Goal: Task Accomplishment & Management: Use online tool/utility

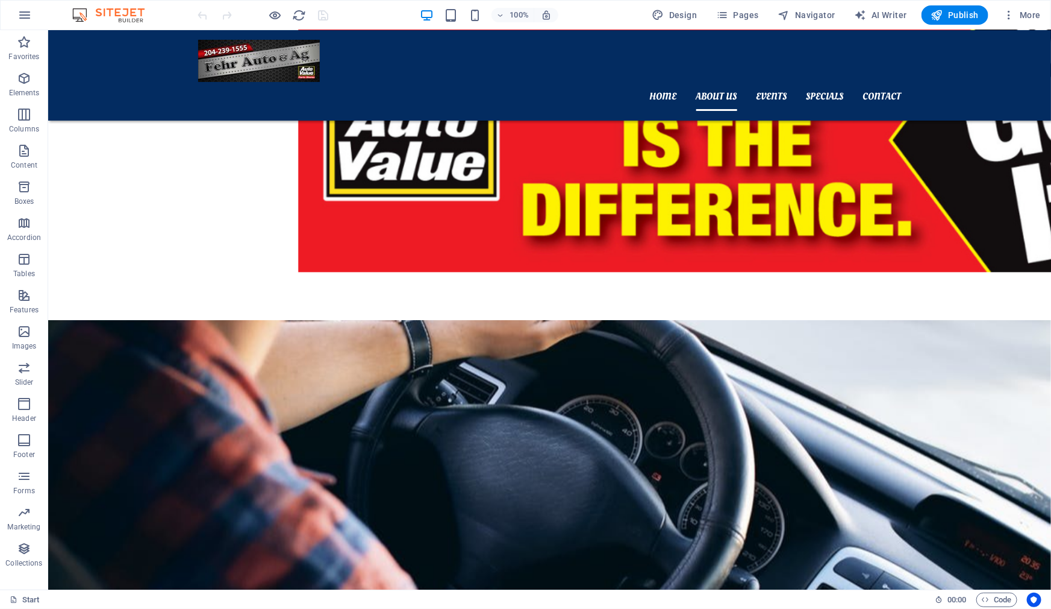
scroll to position [1200, 0]
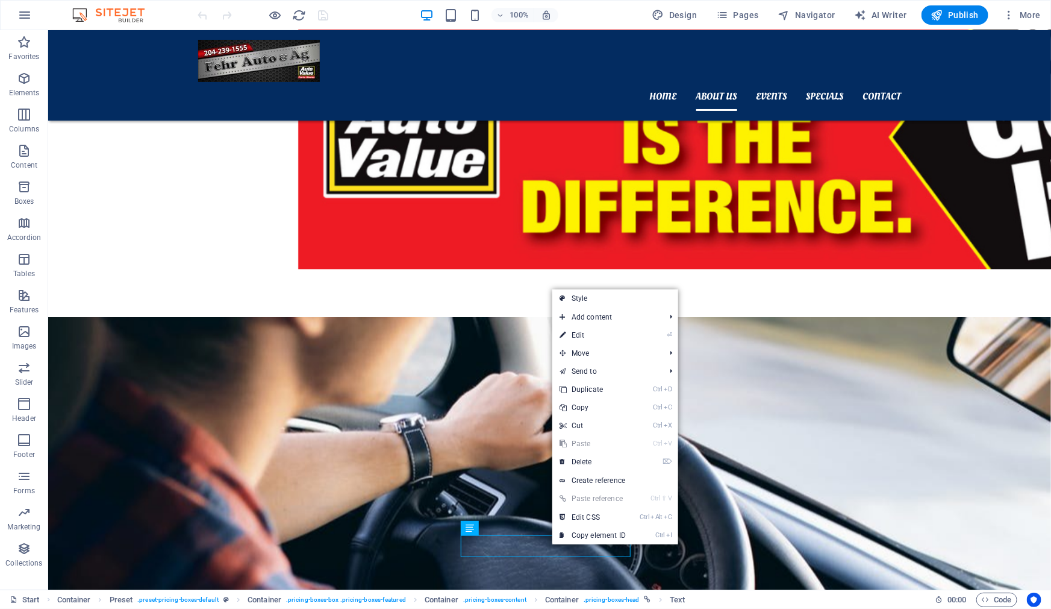
click at [592, 339] on link "⏎ Edit" at bounding box center [593, 335] width 81 height 18
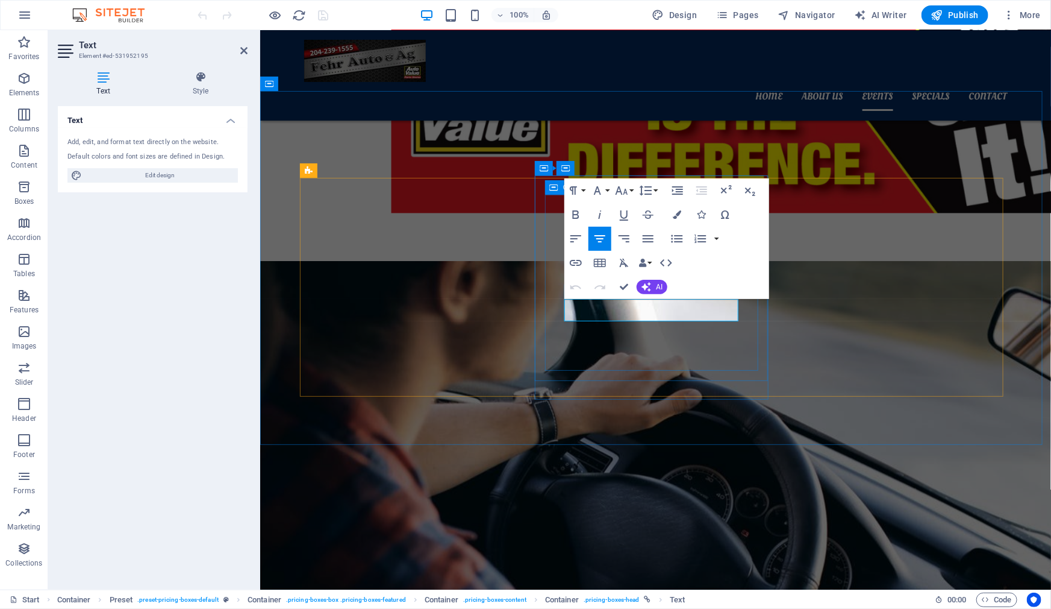
scroll to position [1497, 0]
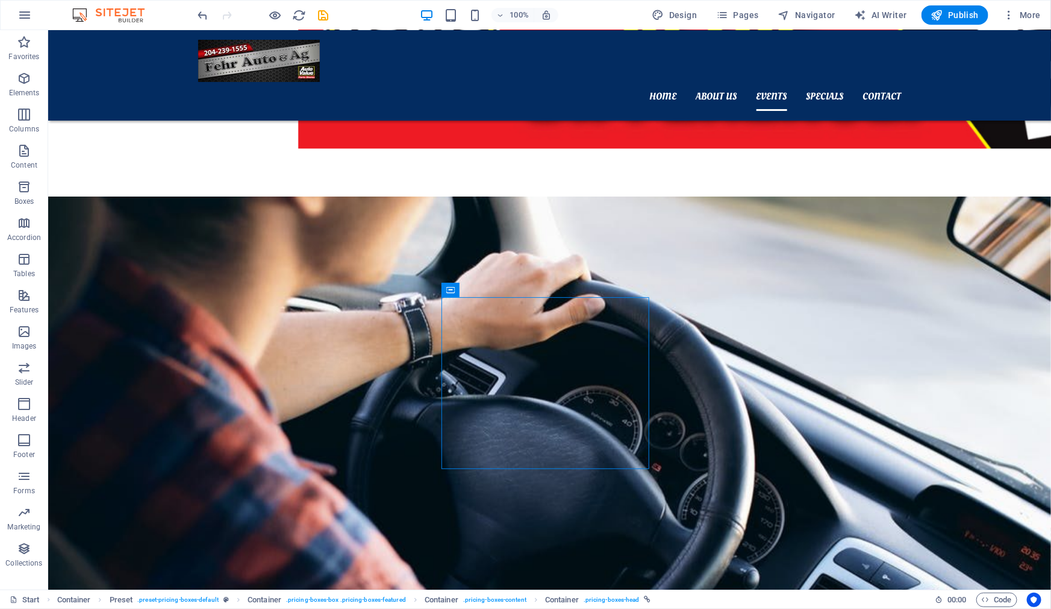
scroll to position [1414, 0]
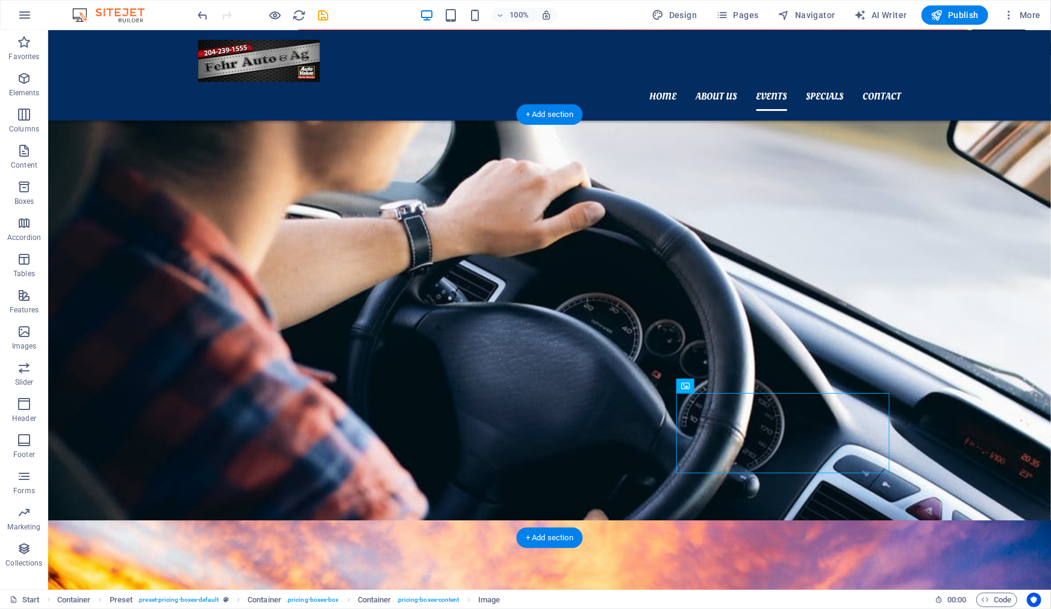
drag, startPoint x: 821, startPoint y: 414, endPoint x: 814, endPoint y: 294, distance: 120.1
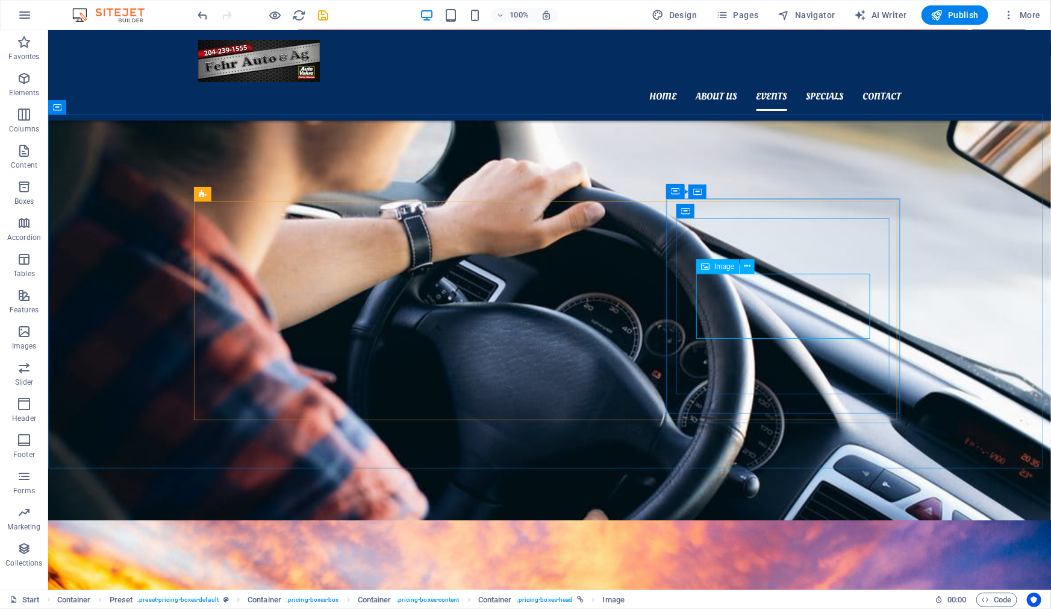
click at [744, 267] on button at bounding box center [747, 266] width 14 height 14
click at [744, 213] on icon at bounding box center [741, 213] width 7 height 13
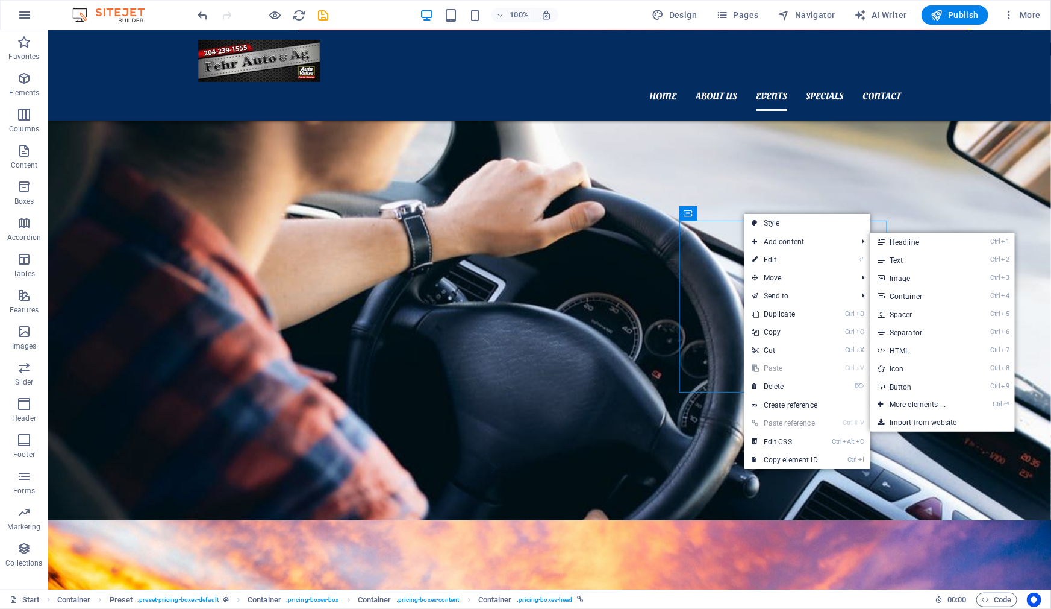
click at [769, 258] on link "⏎ Edit" at bounding box center [785, 260] width 81 height 18
select select "px"
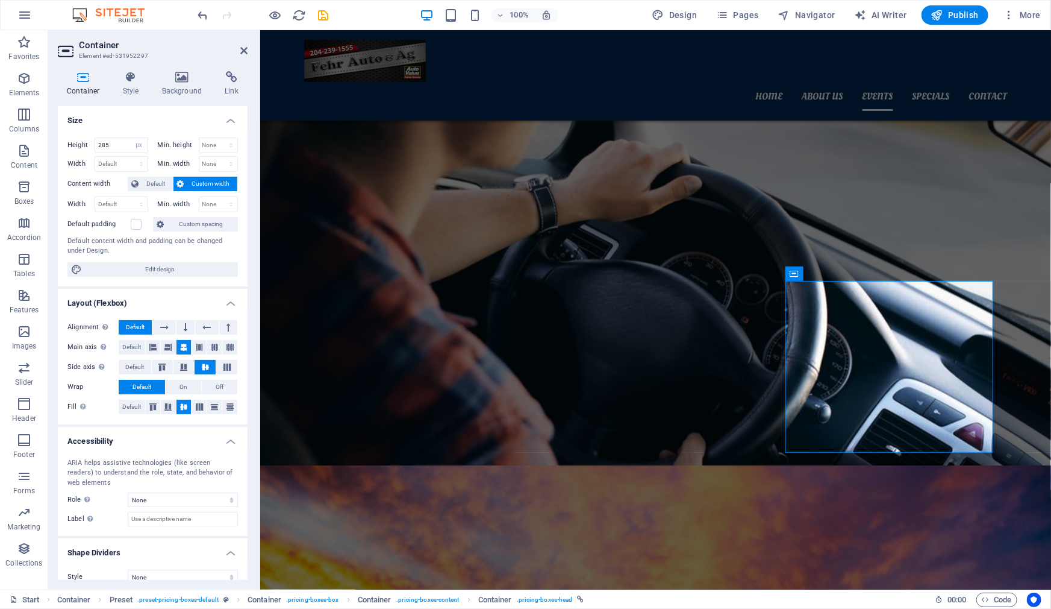
click at [234, 70] on div "Container Style Background Link Size Height 285 Default px rem % vh vw Min. hei…" at bounding box center [152, 325] width 209 height 528
click at [235, 81] on icon at bounding box center [232, 77] width 32 height 12
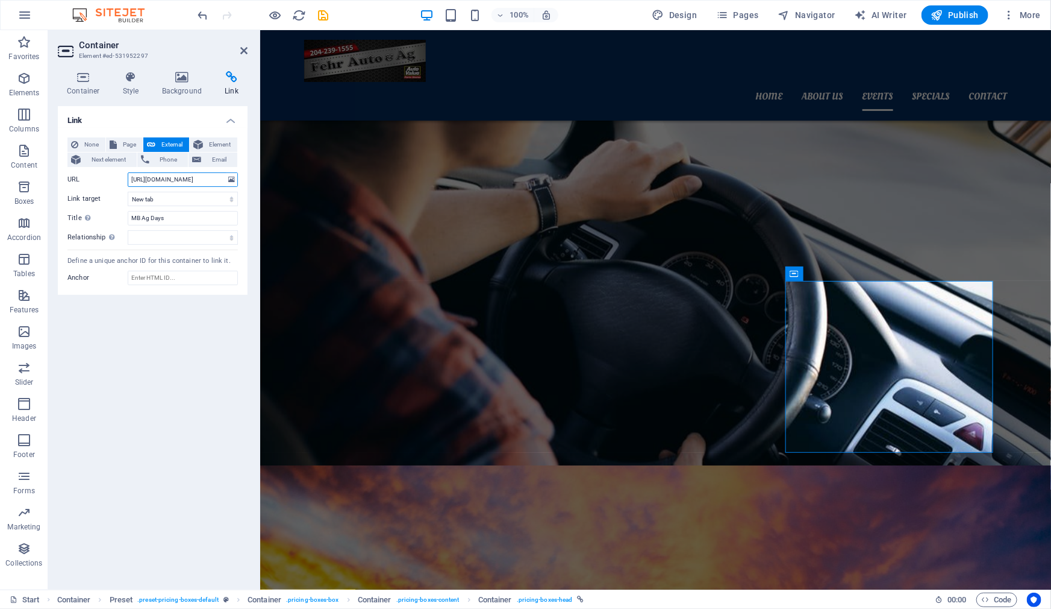
click at [219, 180] on input "[URL][DOMAIN_NAME]" at bounding box center [183, 179] width 110 height 14
paste input "[DOMAIN_NAME][URL]"
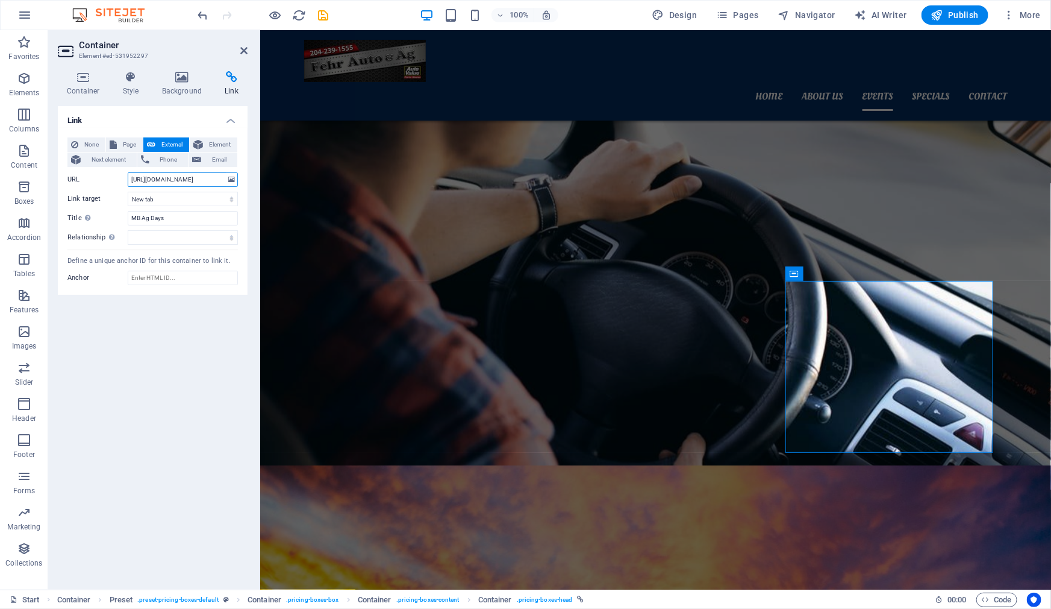
type input "[URL][DOMAIN_NAME]"
click at [180, 214] on input "MB Ag Days" at bounding box center [183, 218] width 110 height 14
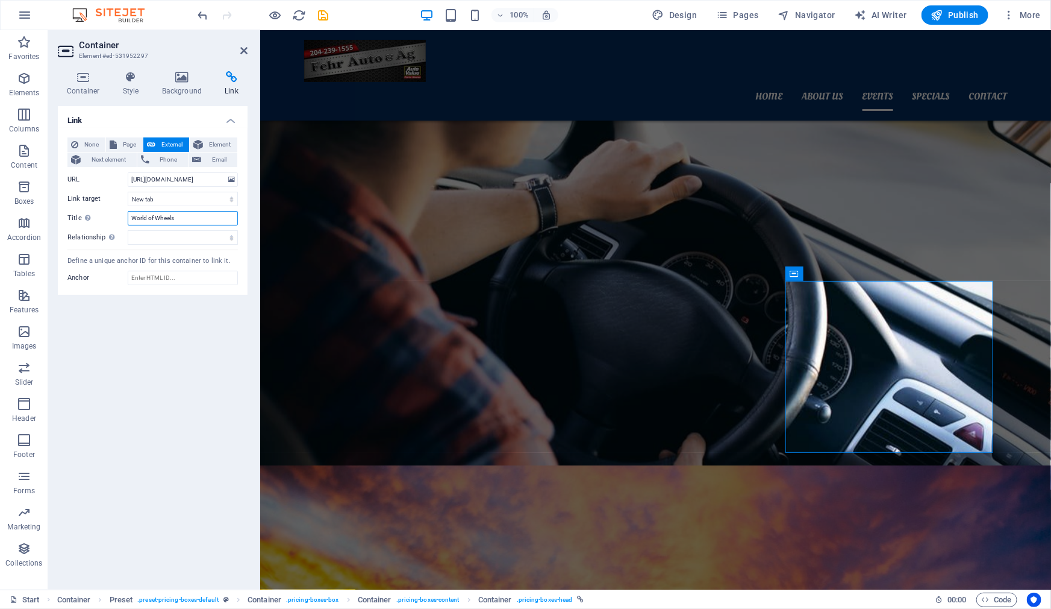
type input "World of Wheels"
click at [184, 231] on select "alternate author bookmark external help license next nofollow noreferrer noopen…" at bounding box center [183, 237] width 110 height 14
click at [197, 295] on div "Link None Page External Element Next element Phone Email Page Start Legal Notic…" at bounding box center [153, 343] width 190 height 474
click at [190, 241] on select "alternate author bookmark external help license next nofollow noreferrer noopen…" at bounding box center [183, 237] width 110 height 14
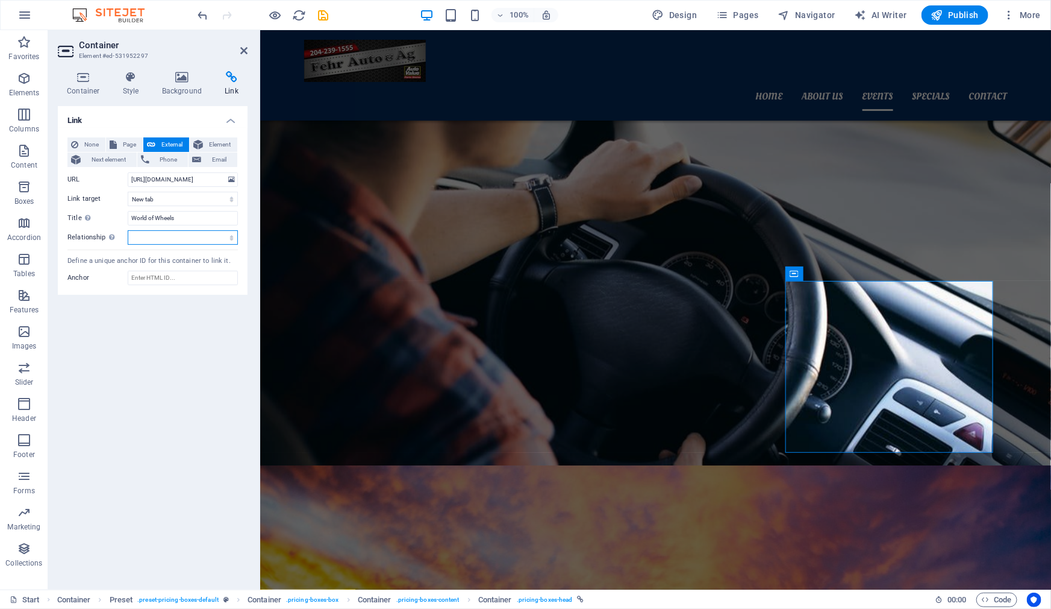
select select "external"
click at [128, 230] on select "alternate author bookmark external help license next nofollow noreferrer noopen…" at bounding box center [183, 237] width 110 height 14
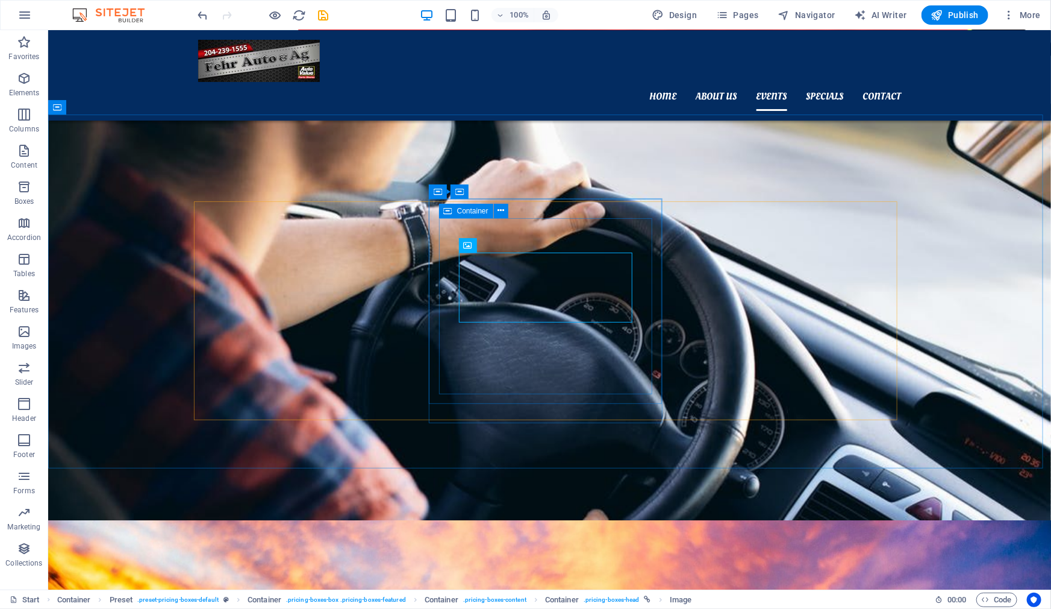
click at [503, 216] on icon at bounding box center [501, 210] width 7 height 13
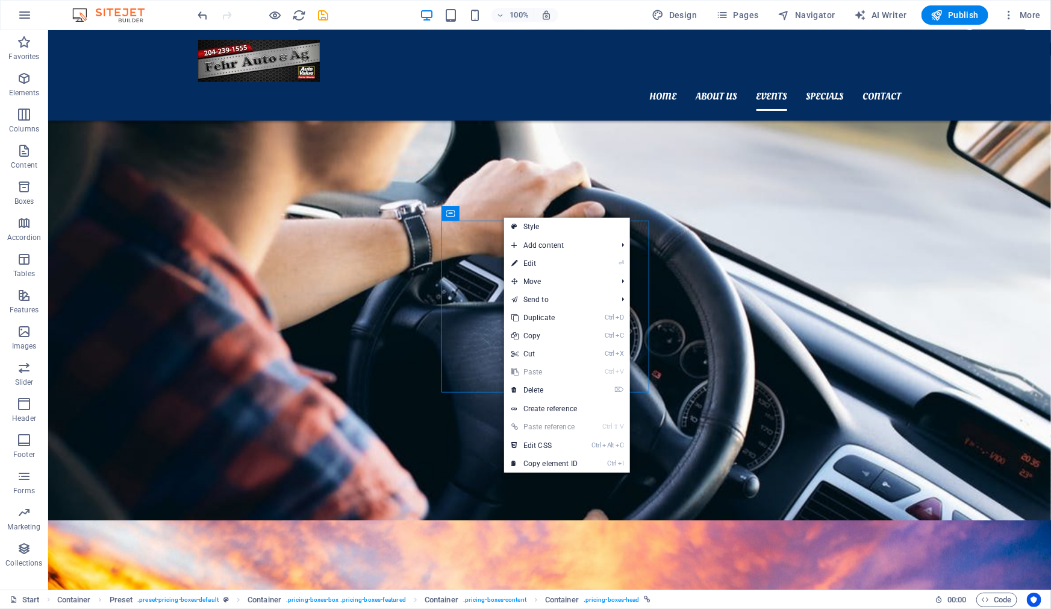
click at [551, 259] on link "⏎ Edit" at bounding box center [544, 263] width 81 height 18
select select "px"
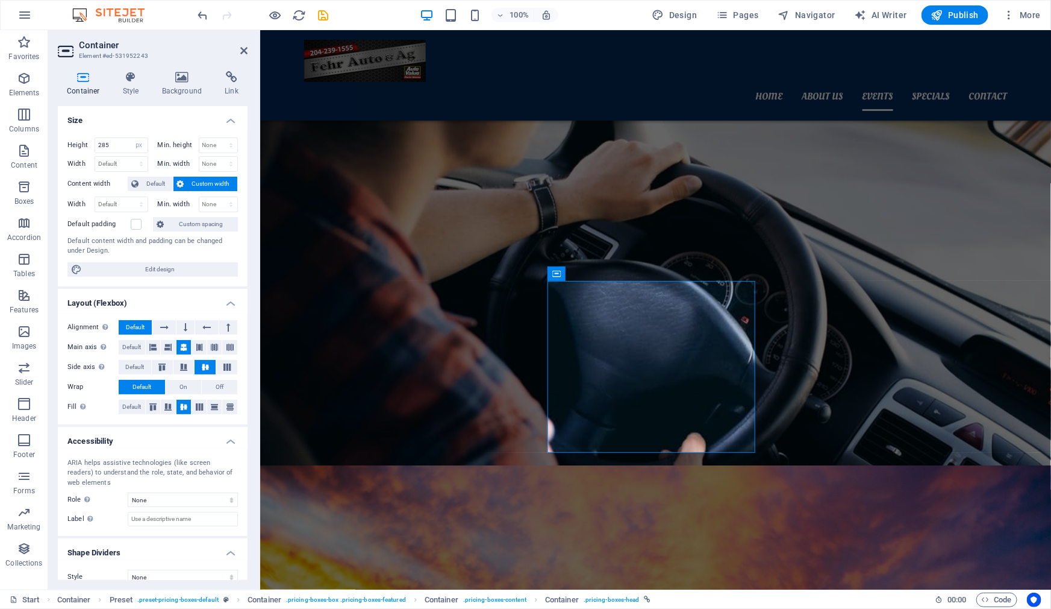
click at [231, 87] on h4 "Link" at bounding box center [232, 83] width 32 height 25
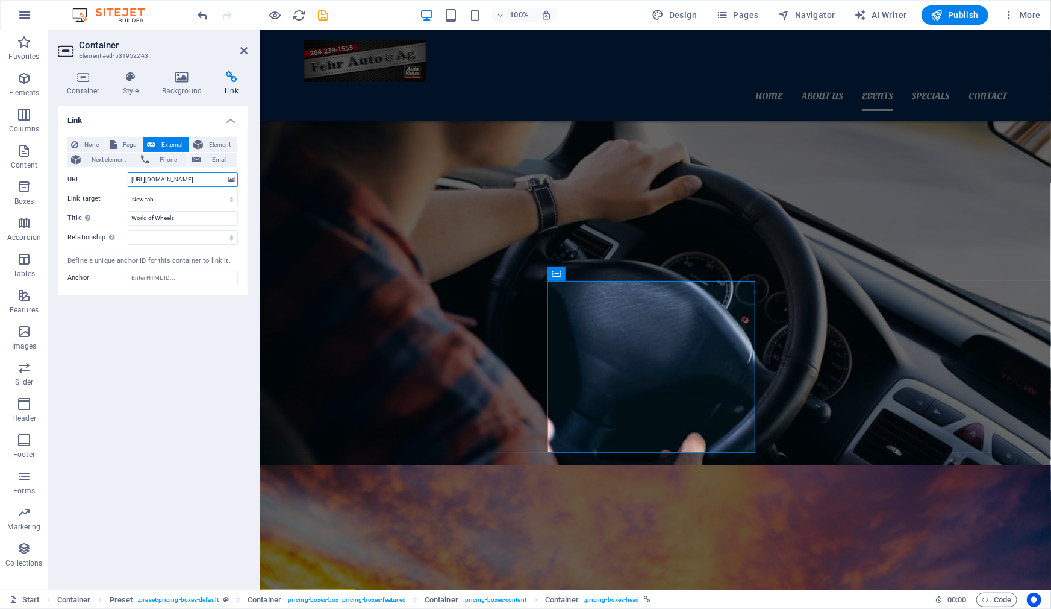
click at [192, 179] on input "[URL][DOMAIN_NAME]" at bounding box center [183, 179] width 110 height 14
paste input "[DOMAIN_NAME]"
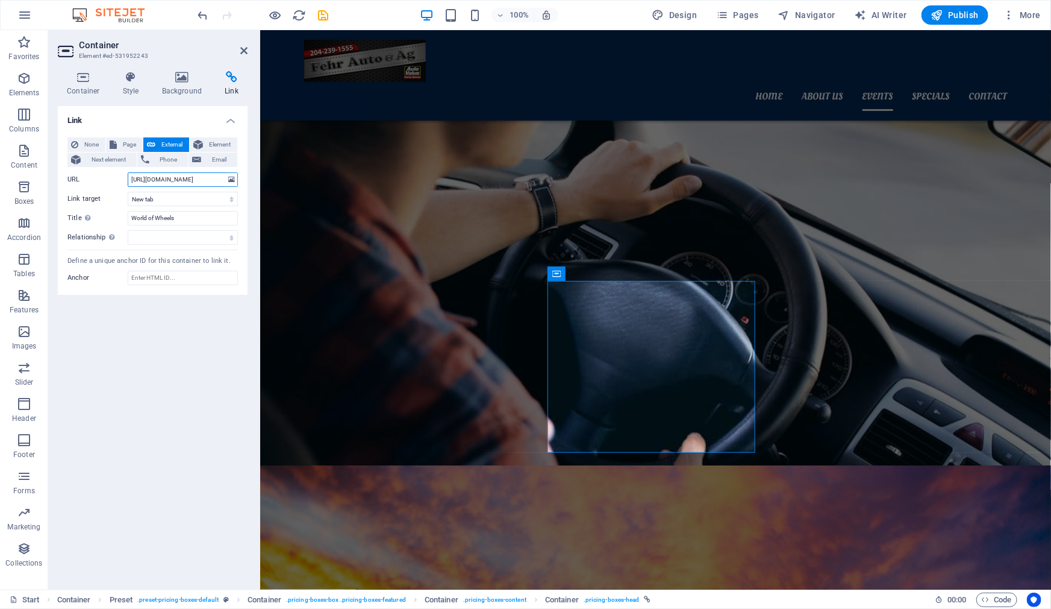
type input "[URL][DOMAIN_NAME]"
click at [187, 222] on input "World of Wheels" at bounding box center [183, 218] width 110 height 14
type input "Manitoba Ag Days"
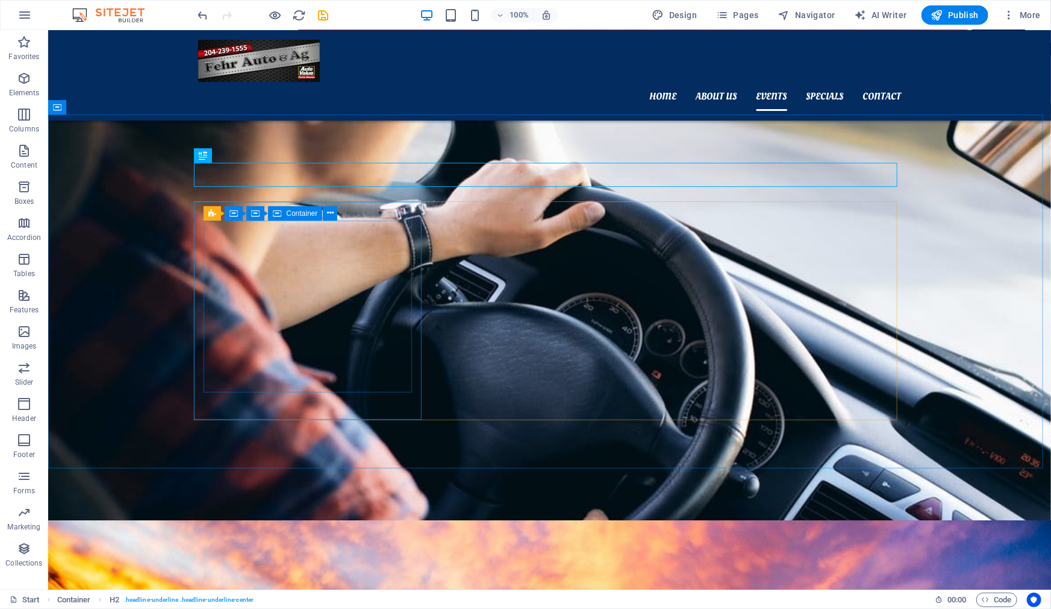
click at [330, 211] on icon at bounding box center [330, 213] width 7 height 13
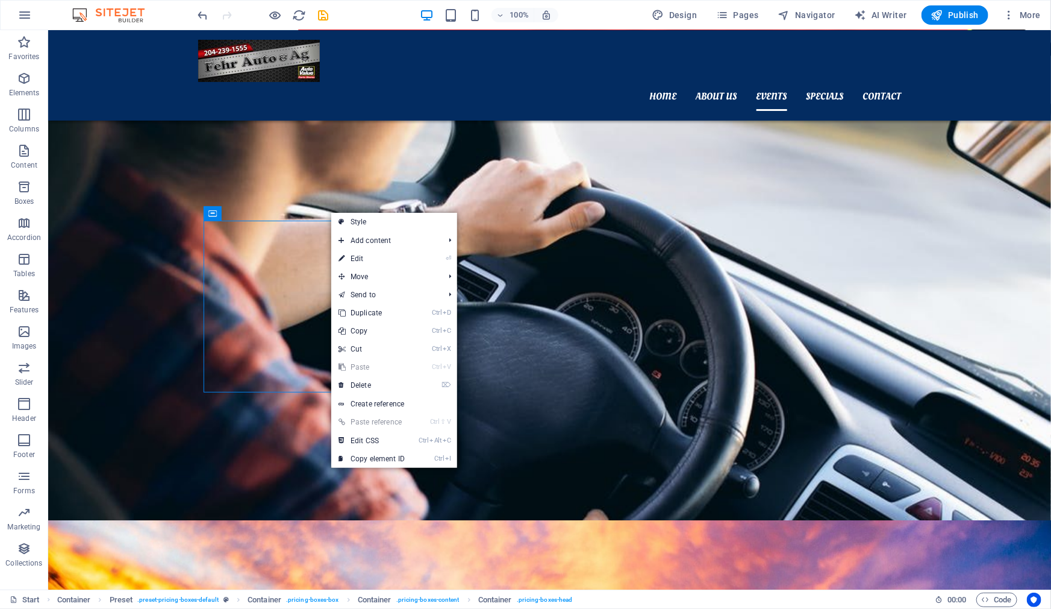
click at [374, 261] on link "⏎ Edit" at bounding box center [371, 258] width 81 height 18
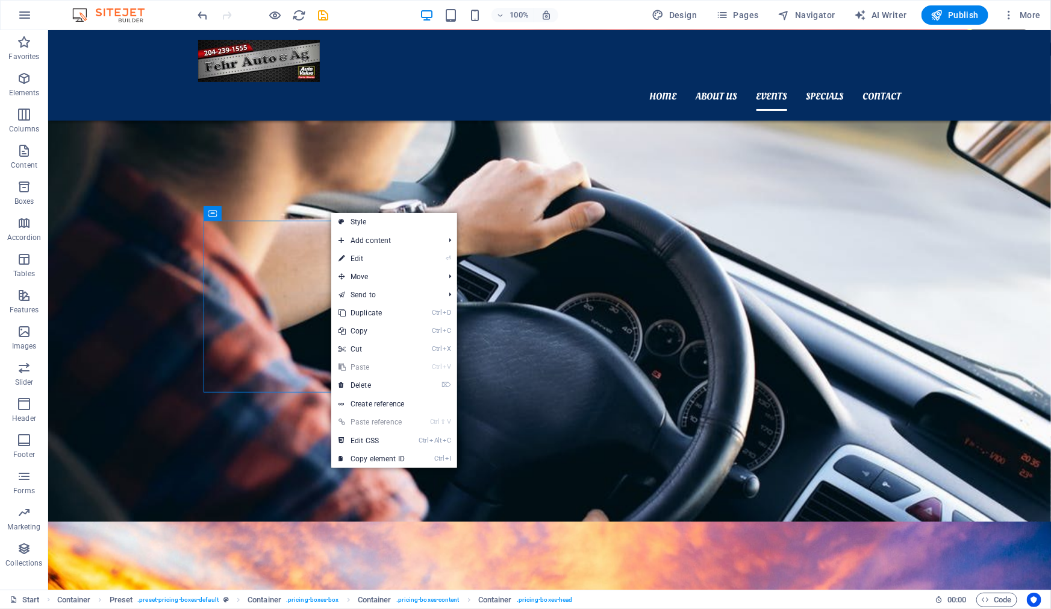
select select "px"
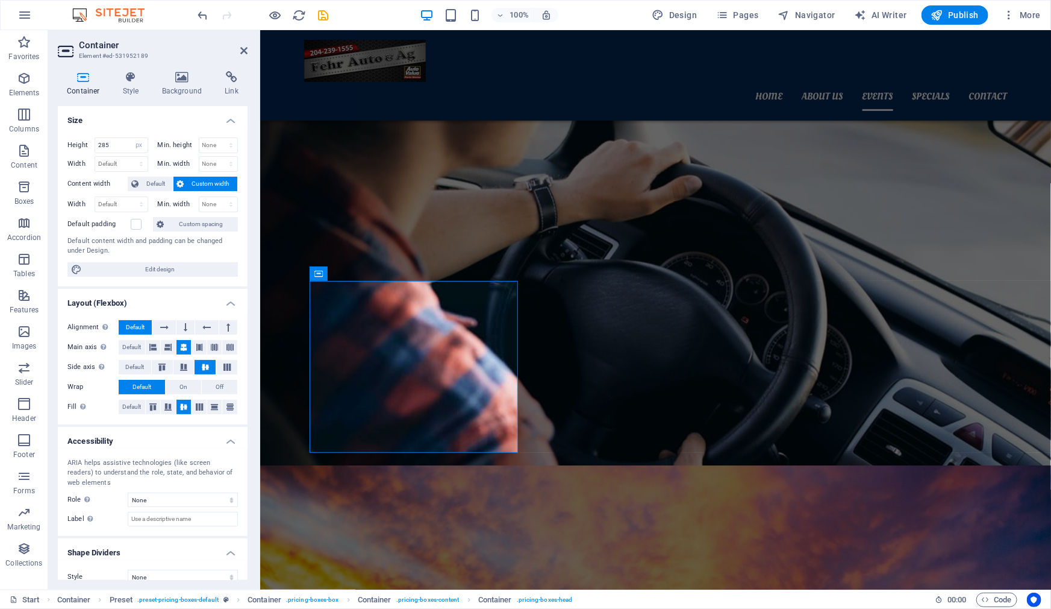
click at [228, 84] on h4 "Link" at bounding box center [232, 83] width 32 height 25
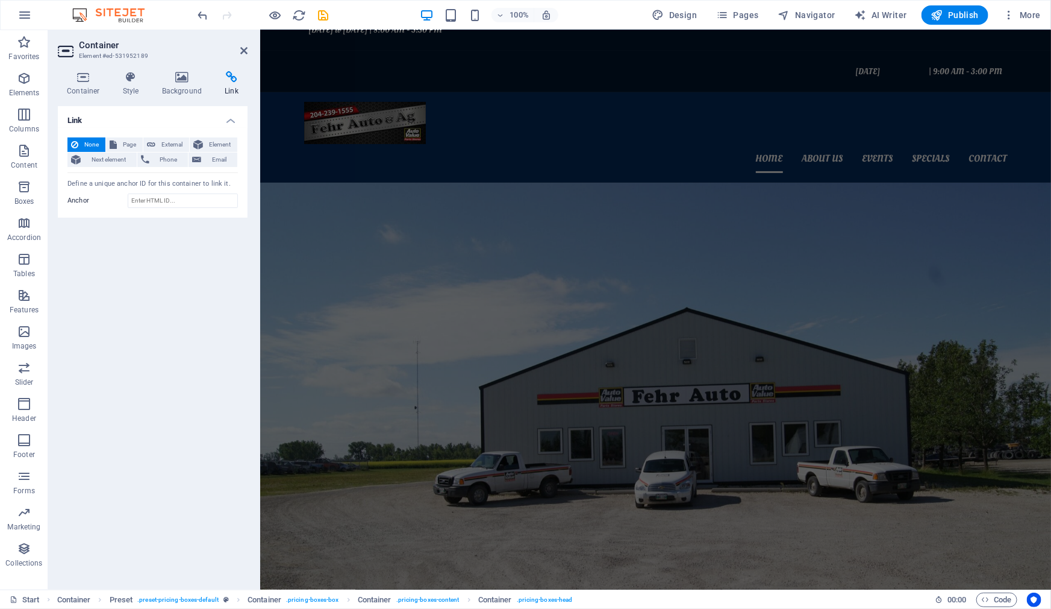
scroll to position [111, 0]
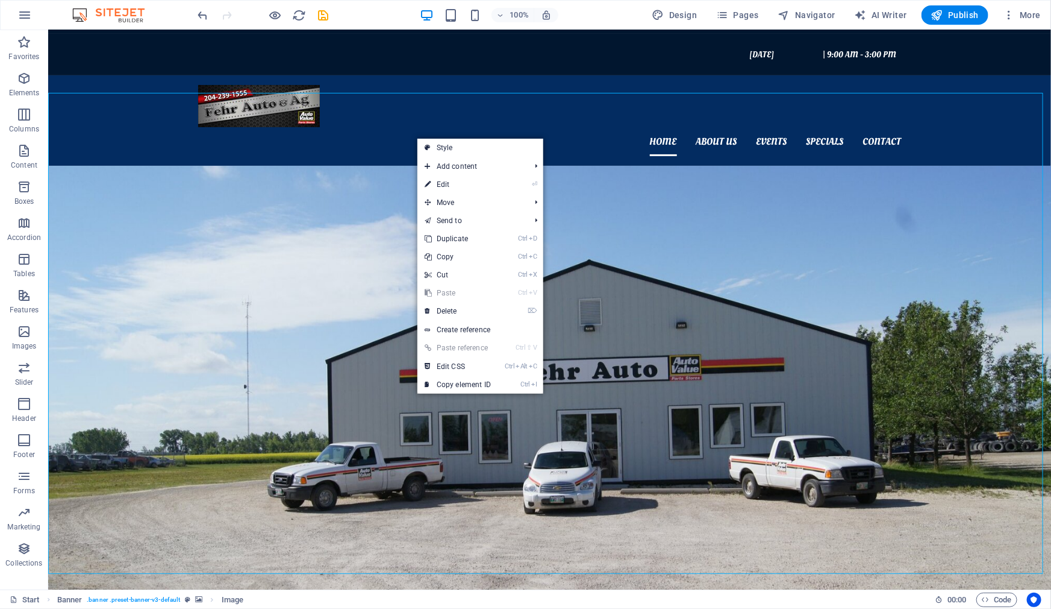
click at [338, 165] on figure at bounding box center [549, 405] width 1003 height 481
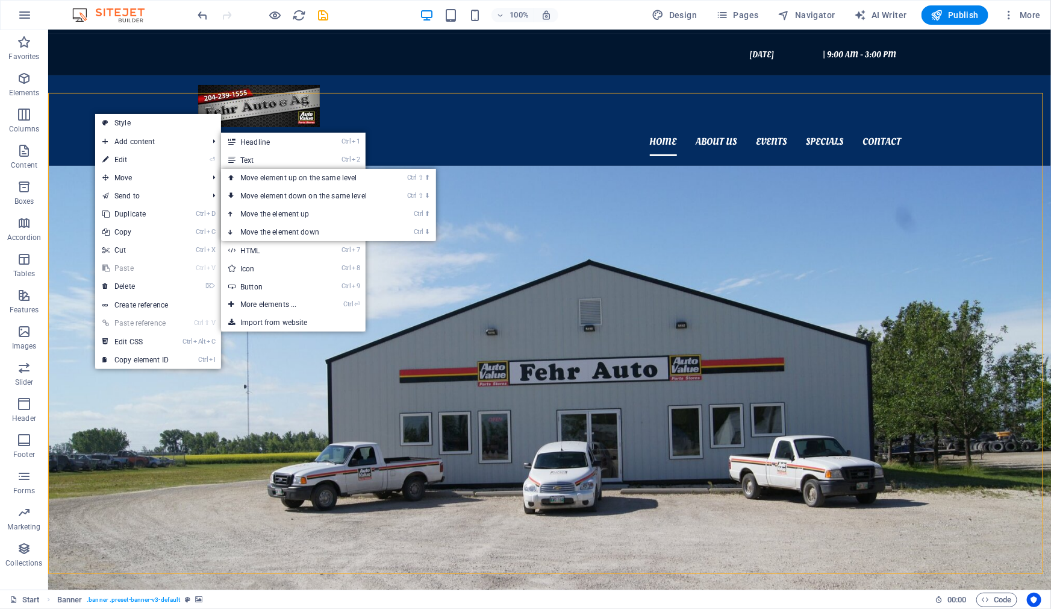
click at [140, 143] on span "Add content" at bounding box center [149, 142] width 108 height 18
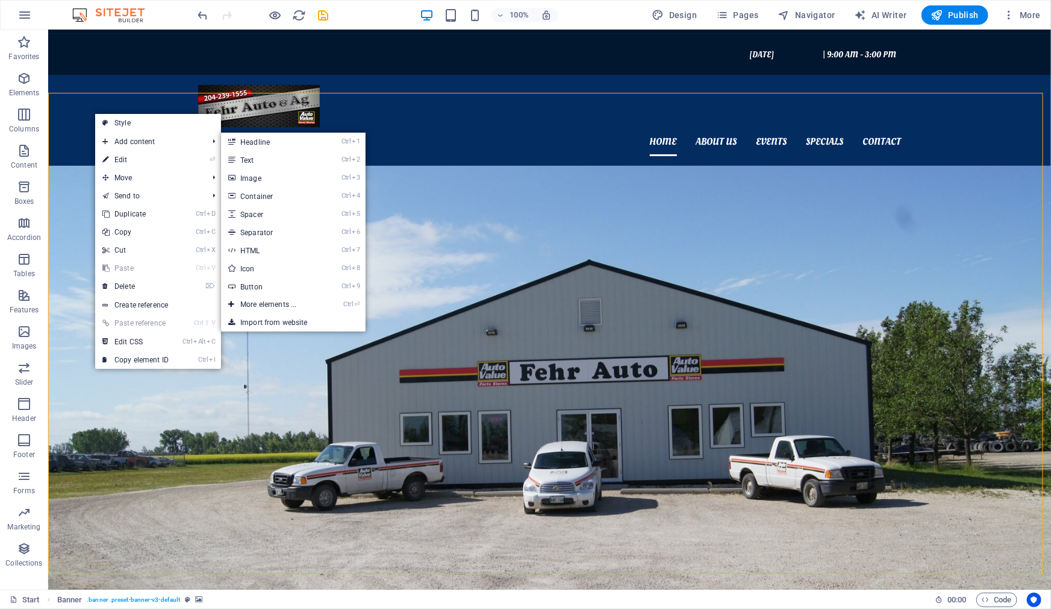
click at [263, 172] on link "Ctrl 3 Image" at bounding box center [270, 178] width 99 height 18
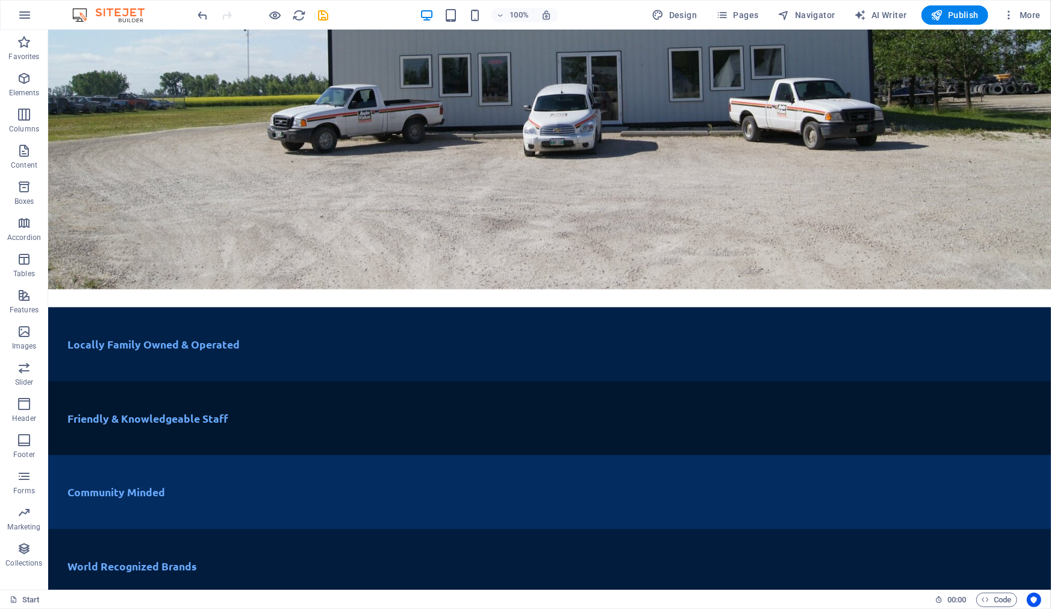
scroll to position [466, 0]
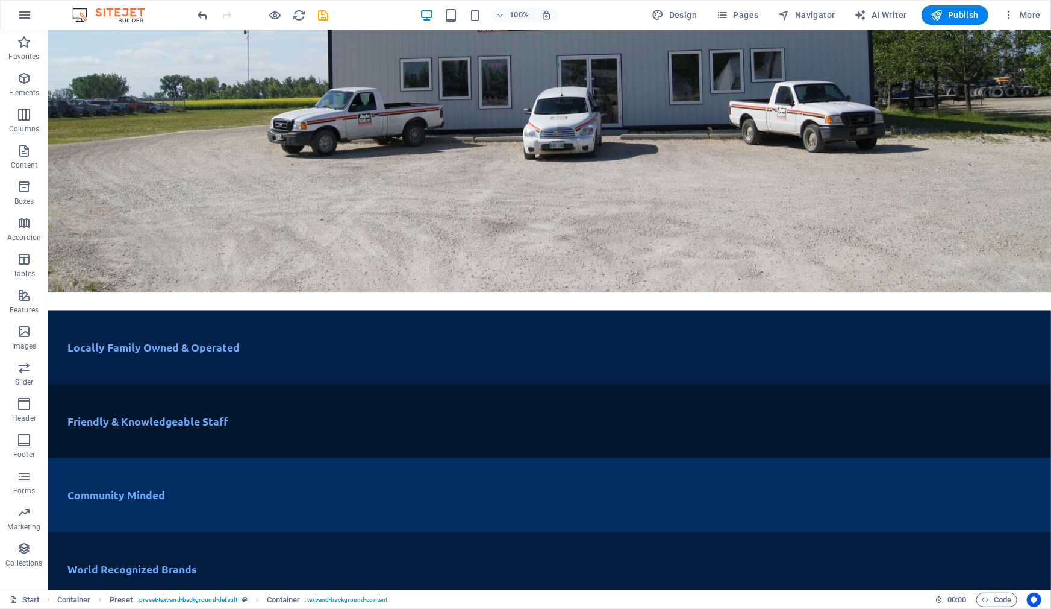
scroll to position [0, 0]
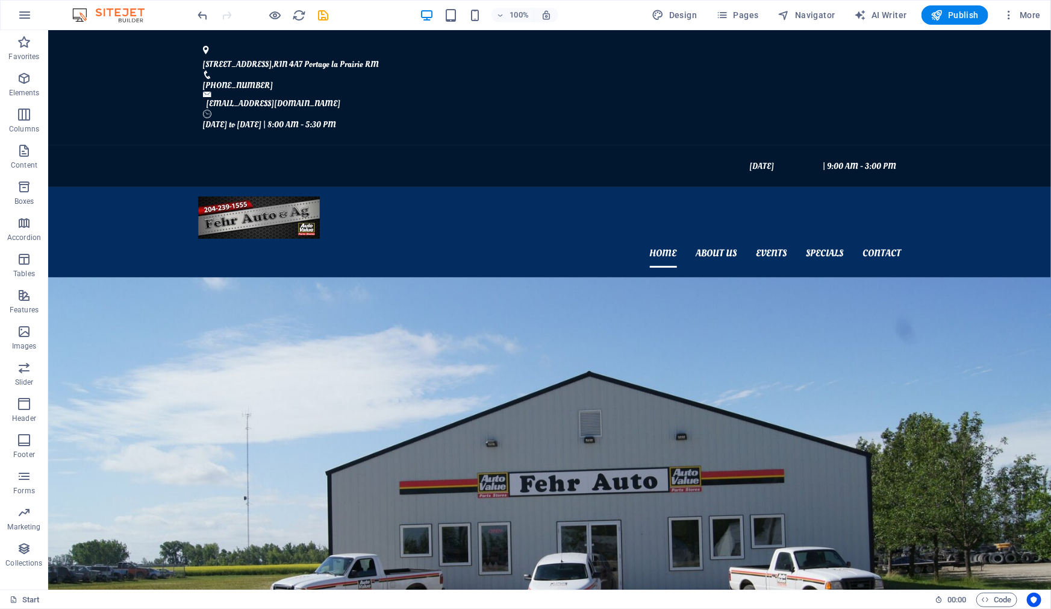
click at [979, 17] on span "Publish" at bounding box center [955, 15] width 48 height 12
